Goal: Answer question/provide support: Answer question/provide support

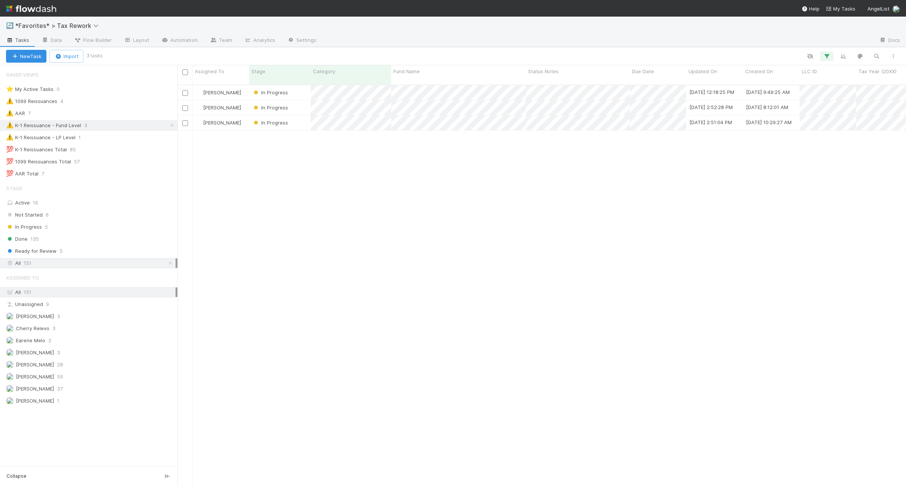
scroll to position [400, 721]
click at [106, 142] on div "⚠️ K-1 Reissuance - LP Level 1" at bounding box center [91, 137] width 171 height 9
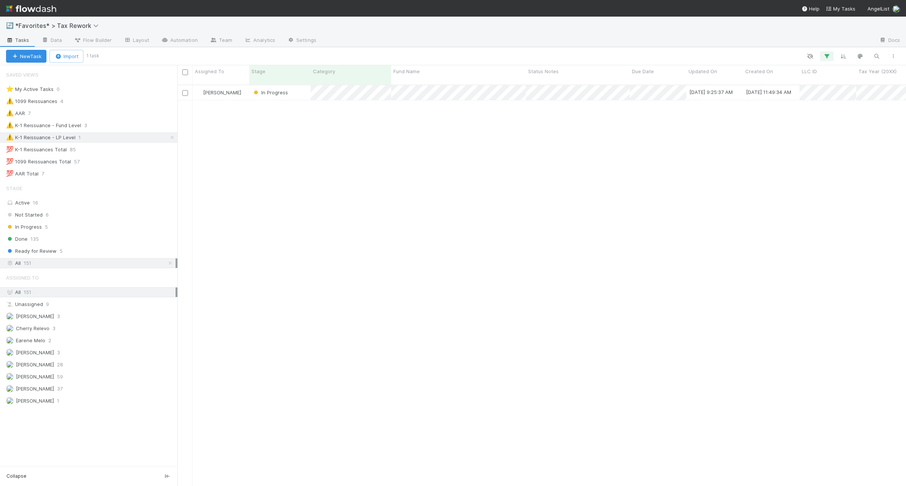
scroll to position [400, 721]
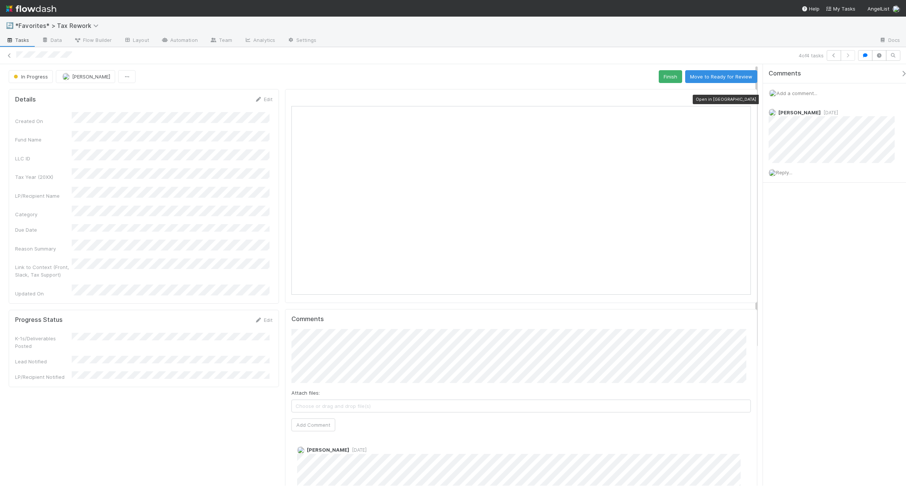
click at [724, 99] on icon at bounding box center [747, 99] width 8 height 5
click at [724, 95] on span "Add a comment..." at bounding box center [796, 93] width 41 height 6
click at [724, 208] on button "Add Comment" at bounding box center [797, 209] width 44 height 13
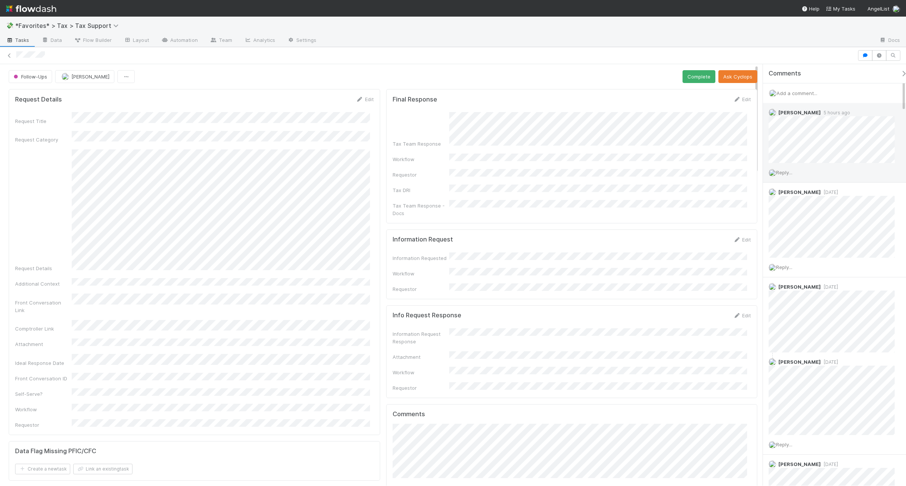
click at [786, 174] on span "Reply..." at bounding box center [784, 172] width 16 height 6
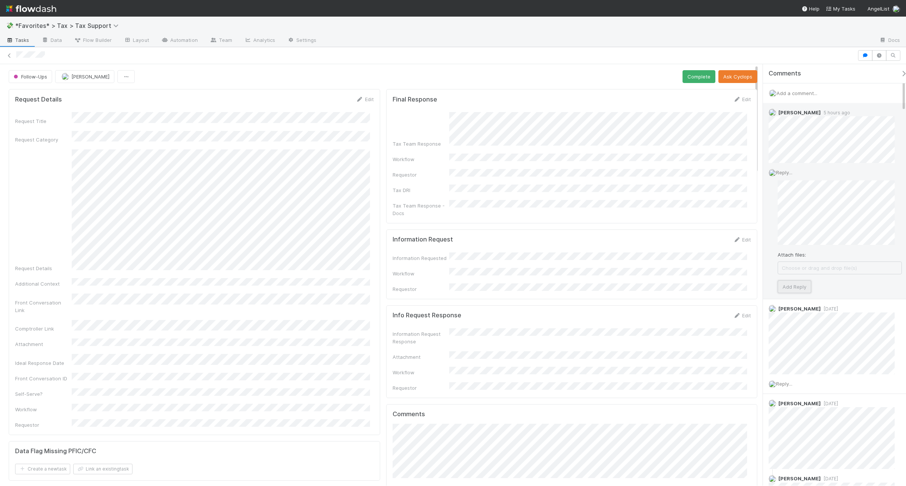
click at [796, 290] on button "Add Reply" at bounding box center [794, 286] width 34 height 13
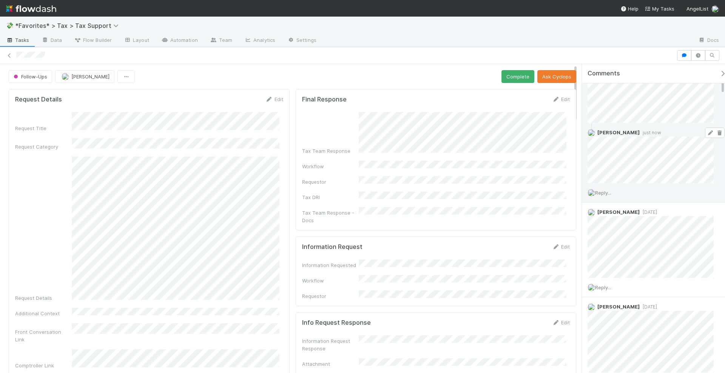
scroll to position [142, 0]
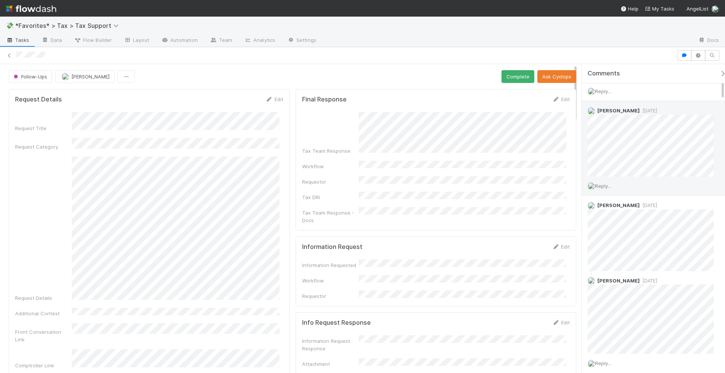
drag, startPoint x: 639, startPoint y: 207, endPoint x: 659, endPoint y: 177, distance: 35.4
click at [659, 177] on div "Reply..." at bounding box center [654, 186] width 145 height 19
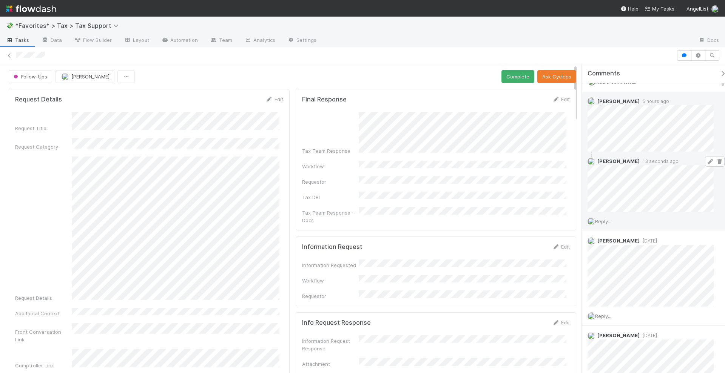
scroll to position [0, 0]
